Goal: Transaction & Acquisition: Register for event/course

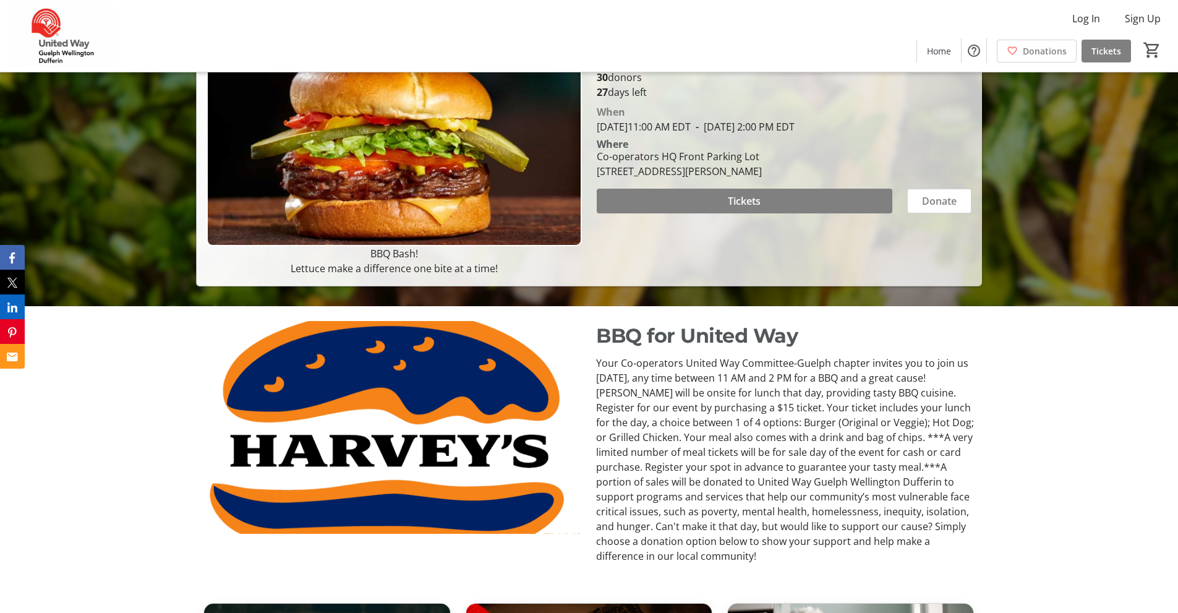
scroll to position [140, 0]
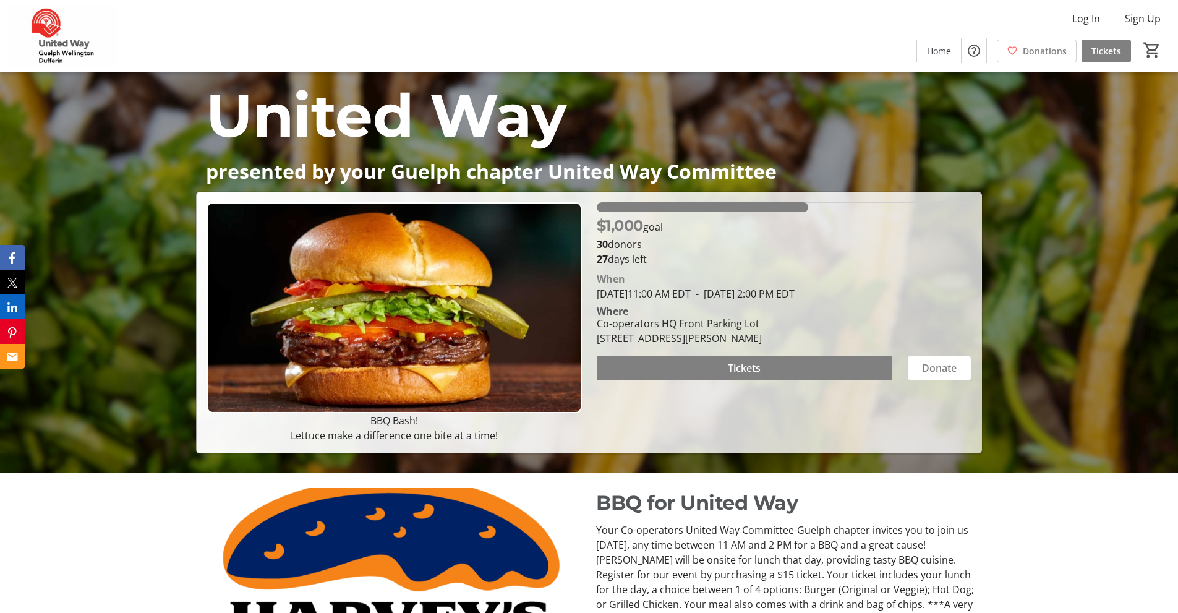
click at [858, 416] on div "$1,000 goal 30 donors 27 days left [PERSON_NAME][DATE] 11:00 AM EDT - [DATE] 2:…" at bounding box center [785, 322] width 390 height 241
click at [773, 364] on span at bounding box center [745, 368] width 296 height 30
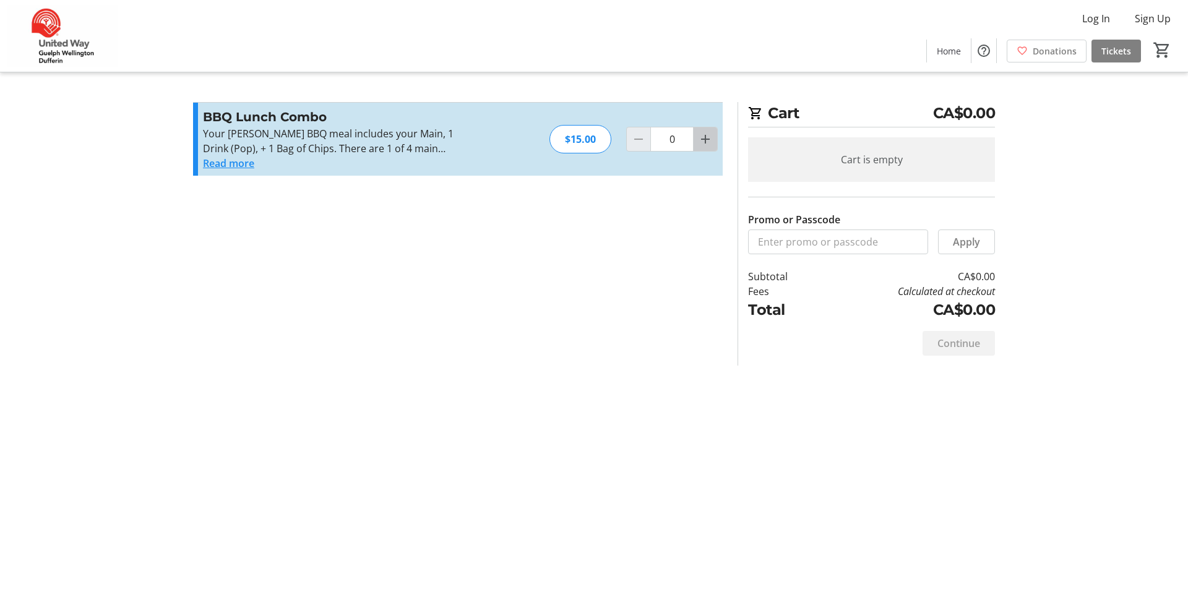
click at [706, 140] on mat-icon "Increment by one" at bounding box center [705, 139] width 15 height 15
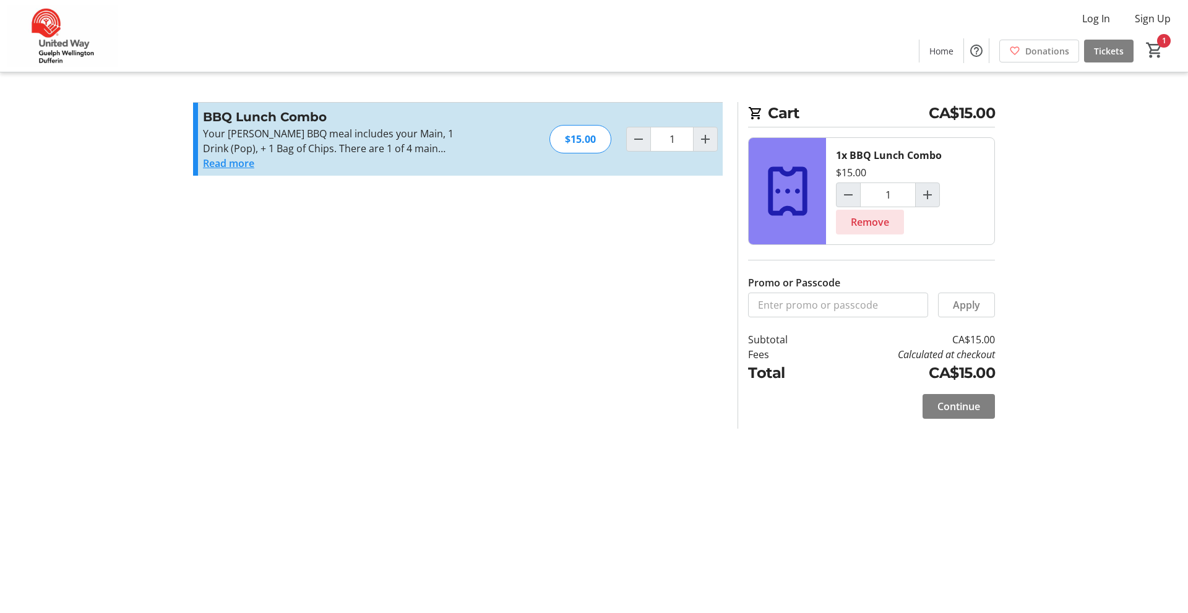
click at [870, 225] on span "Remove" at bounding box center [870, 222] width 38 height 15
type input "0"
